Goal: Information Seeking & Learning: Learn about a topic

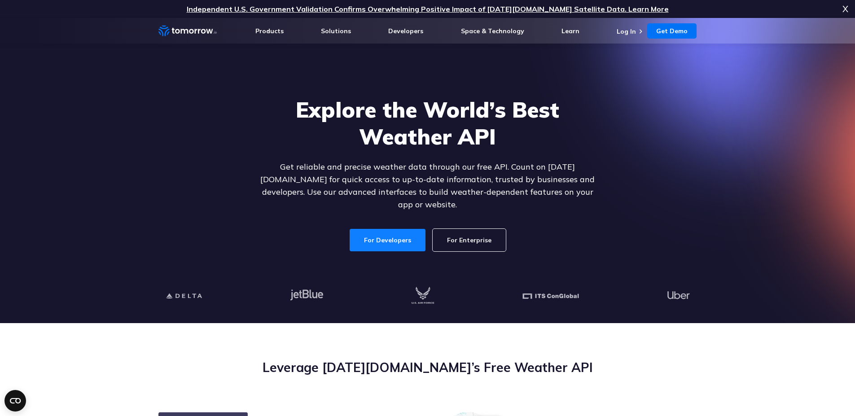
click at [391, 230] on link "For Developers" at bounding box center [388, 240] width 76 height 22
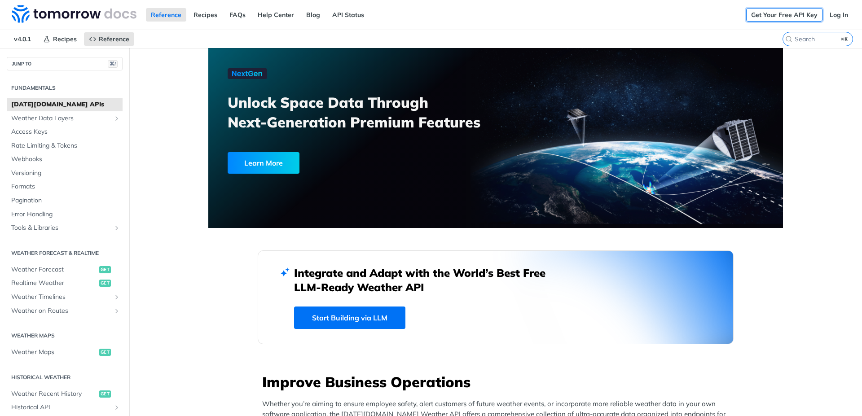
click at [774, 13] on link "Get Your Free API Key" at bounding box center [784, 14] width 76 height 13
click at [831, 16] on link "Log In" at bounding box center [838, 14] width 28 height 13
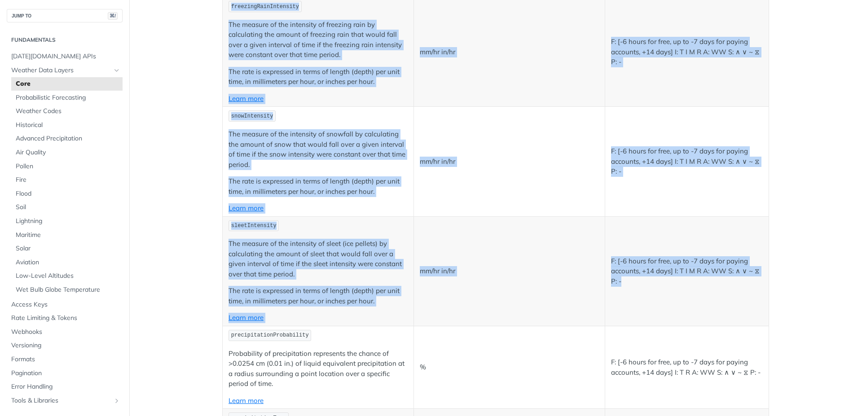
scroll to position [2407, 0]
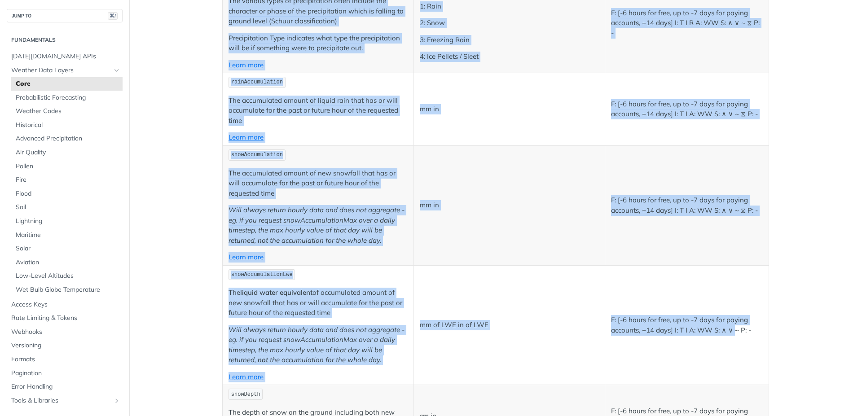
drag, startPoint x: 215, startPoint y: 86, endPoint x: 731, endPoint y: 325, distance: 568.2
click at [731, 325] on article "Core Data Fields The [DATE][DOMAIN_NAME] REST Weather API provides the followin…" at bounding box center [495, 185] width 574 height 5089
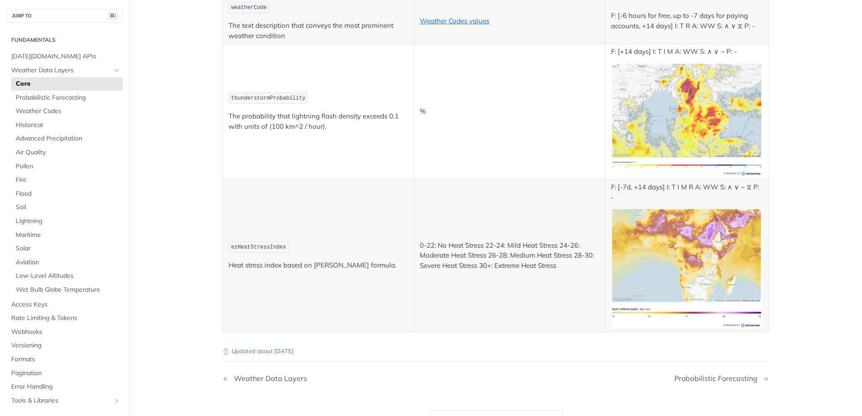
scroll to position [4676, 0]
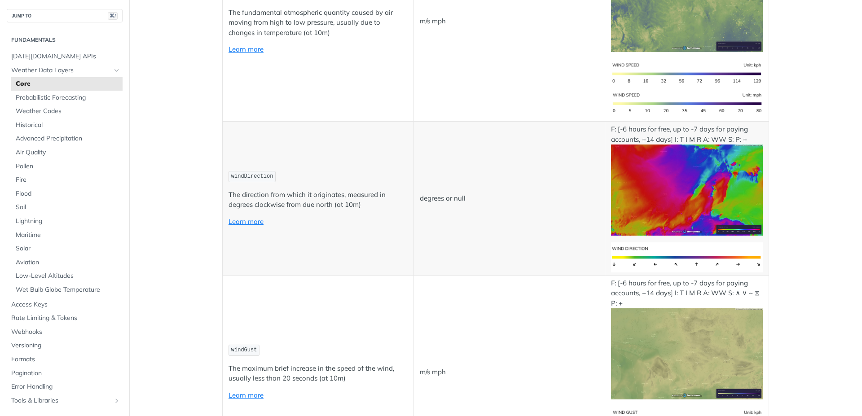
scroll to position [0, 0]
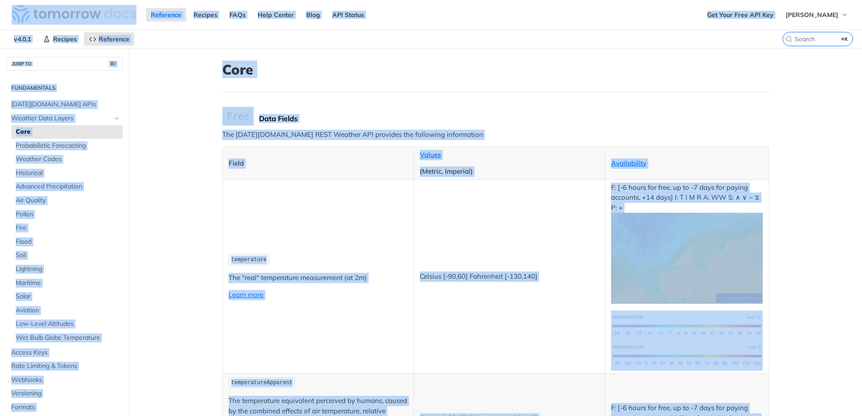
click at [319, 90] on header "Core" at bounding box center [495, 76] width 547 height 31
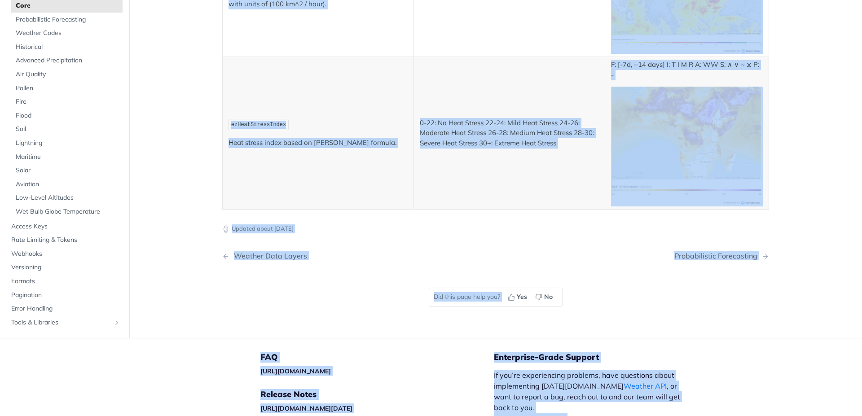
scroll to position [4873, 0]
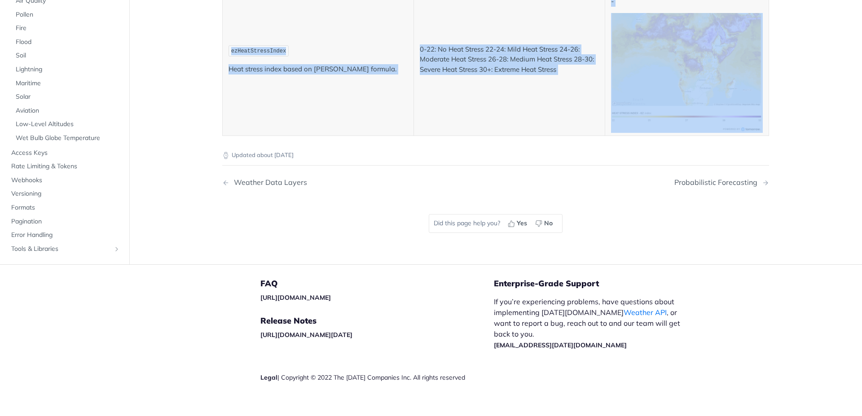
drag, startPoint x: 207, startPoint y: 67, endPoint x: 735, endPoint y: 136, distance: 531.8
copy article "Core Data Fields The Tomorrow.io REST Weather API provides the following inform…"
